Goal: Task Accomplishment & Management: Use online tool/utility

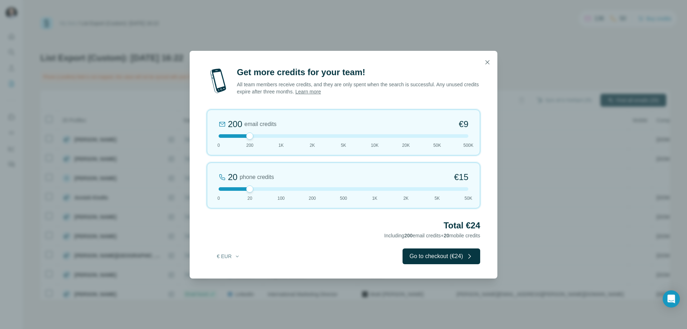
click at [491, 62] on button "button" at bounding box center [488, 62] width 14 height 14
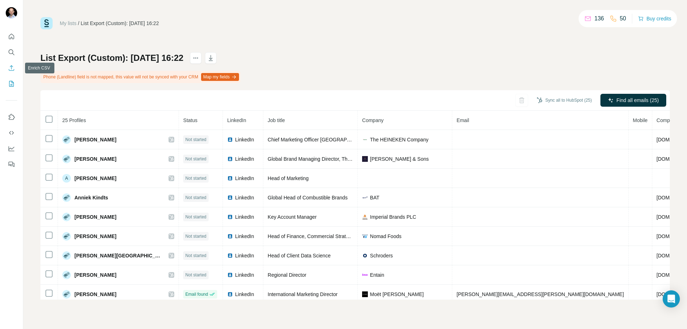
click at [10, 68] on icon "Enrich CSV" at bounding box center [11, 67] width 7 height 7
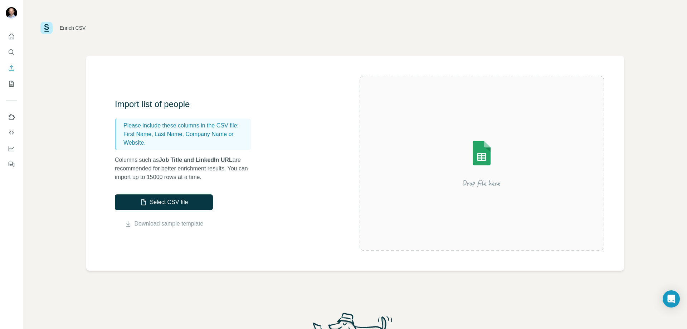
click at [171, 176] on p "Columns such as Job Title and LinkedIn URL are recommended for better enrichmen…" at bounding box center [186, 169] width 143 height 26
click at [177, 204] on button "Select CSV file" at bounding box center [164, 202] width 98 height 16
click at [12, 84] on icon "My lists" at bounding box center [12, 83] width 4 height 5
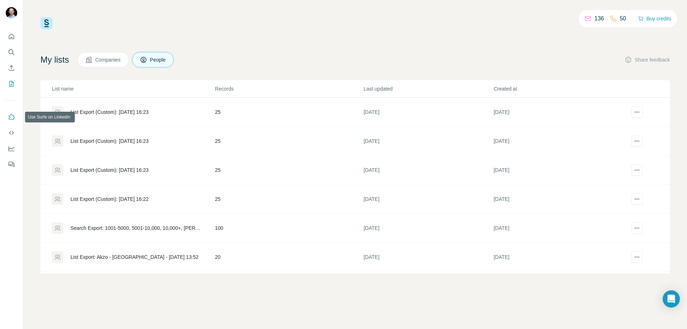
click at [12, 119] on icon "Use Surfe on LinkedIn" at bounding box center [11, 117] width 7 height 7
click at [11, 148] on icon "Dashboard" at bounding box center [12, 148] width 6 height 3
click at [10, 37] on icon "Quick start" at bounding box center [11, 36] width 7 height 7
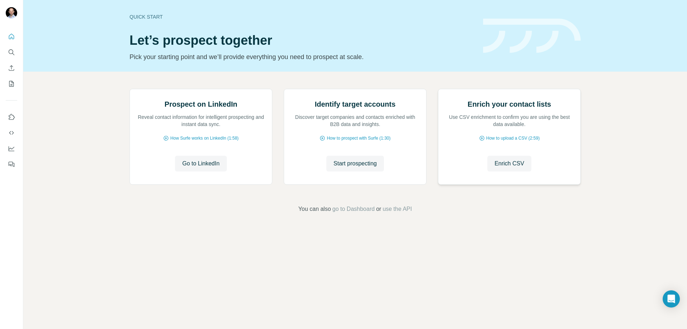
click at [438, 89] on img at bounding box center [438, 89] width 0 height 0
click at [496, 141] on span "How to upload a CSV (2:59)" at bounding box center [513, 138] width 53 height 6
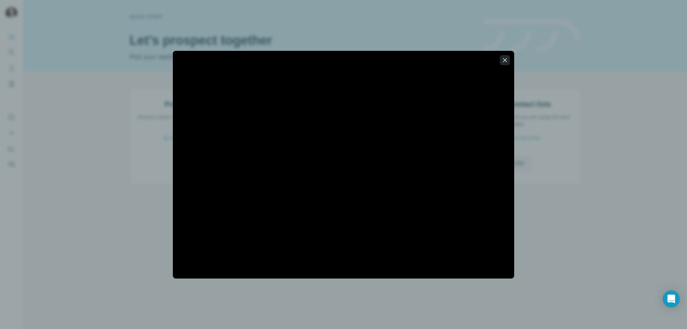
click at [503, 60] on icon "button" at bounding box center [505, 60] width 7 height 7
